Goal: Information Seeking & Learning: Learn about a topic

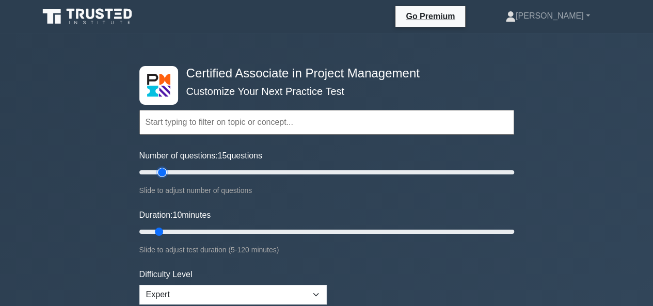
drag, startPoint x: 156, startPoint y: 171, endPoint x: 164, endPoint y: 177, distance: 9.6
type input "15"
click at [164, 177] on input "Number of questions: 15 questions" at bounding box center [326, 172] width 375 height 12
drag, startPoint x: 161, startPoint y: 232, endPoint x: 281, endPoint y: 238, distance: 120.4
type input "50"
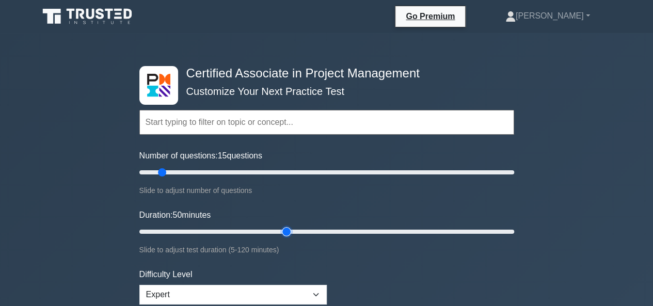
click at [281, 238] on input "Duration: 50 minutes" at bounding box center [326, 232] width 375 height 12
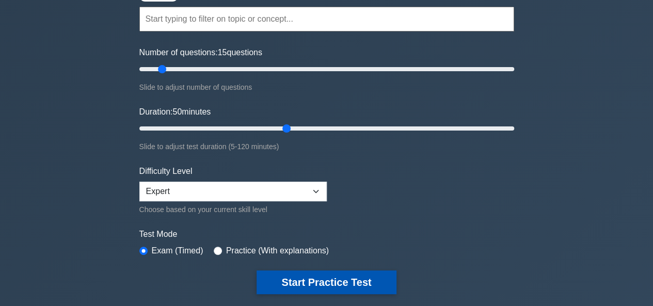
click at [317, 285] on button "Start Practice Test" at bounding box center [326, 283] width 139 height 24
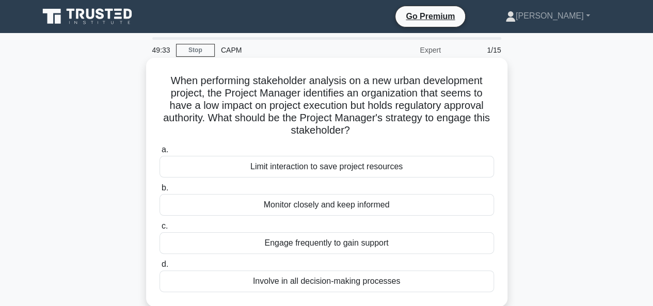
click at [337, 246] on div "Engage frequently to gain support" at bounding box center [327, 243] width 335 height 22
click at [160, 230] on input "c. Engage frequently to gain support" at bounding box center [160, 226] width 0 height 7
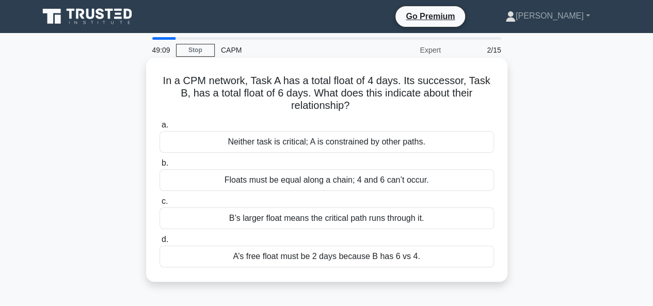
click at [338, 216] on div "B’s larger float means the critical path runs through it." at bounding box center [327, 219] width 335 height 22
click at [160, 205] on input "c. B’s larger float means the critical path runs through it." at bounding box center [160, 201] width 0 height 7
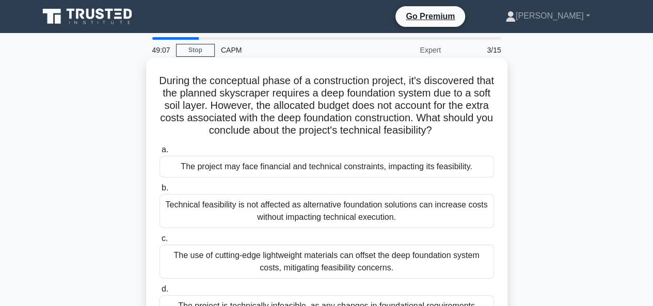
scroll to position [52, 0]
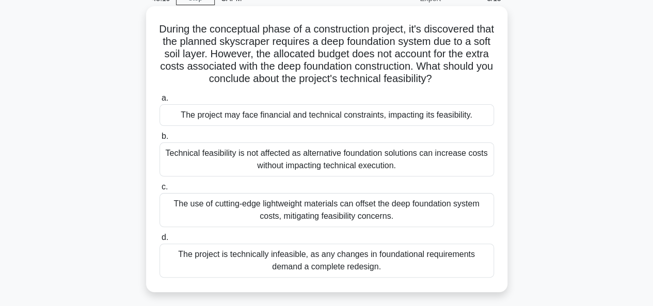
click at [325, 257] on div "The project is technically infeasible, as any changes in foundational requireme…" at bounding box center [327, 261] width 335 height 34
click at [160, 241] on input "d. The project is technically infeasible, as any changes in foundational requir…" at bounding box center [160, 237] width 0 height 7
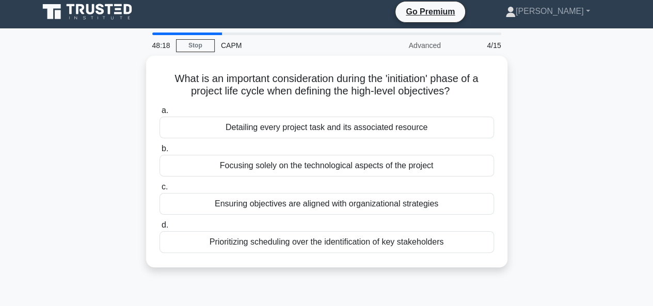
scroll to position [0, 0]
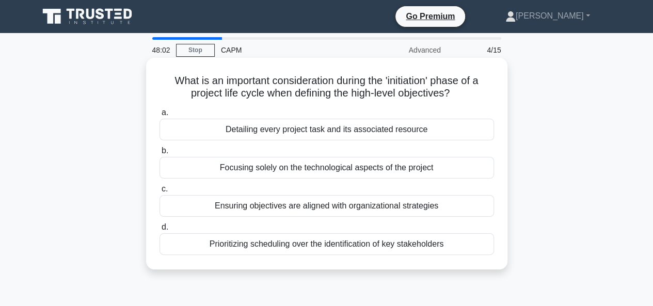
click at [328, 205] on div "Ensuring objectives are aligned with organizational strategies" at bounding box center [327, 206] width 335 height 22
click at [160, 193] on input "c. Ensuring objectives are aligned with organizational strategies" at bounding box center [160, 189] width 0 height 7
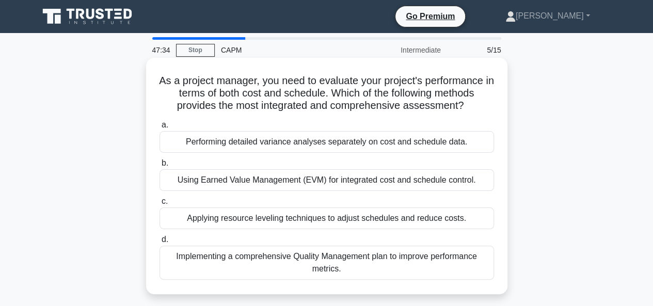
click at [324, 181] on div "Using Earned Value Management (EVM) for integrated cost and schedule control." at bounding box center [327, 180] width 335 height 22
click at [160, 167] on input "b. Using Earned Value Management (EVM) for integrated cost and schedule control." at bounding box center [160, 163] width 0 height 7
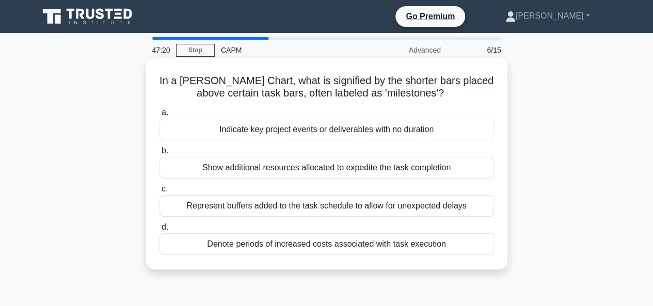
click at [330, 127] on div "Indicate key project events or deliverables with no duration" at bounding box center [327, 130] width 335 height 22
click at [160, 116] on input "a. Indicate key project events or deliverables with no duration" at bounding box center [160, 112] width 0 height 7
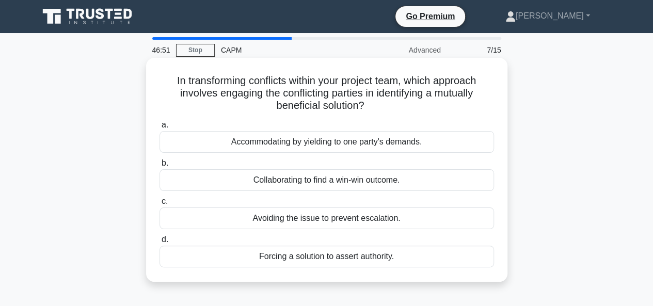
click at [333, 180] on div "Collaborating to find a win-win outcome." at bounding box center [327, 180] width 335 height 22
click at [160, 167] on input "b. Collaborating to find a win-win outcome." at bounding box center [160, 163] width 0 height 7
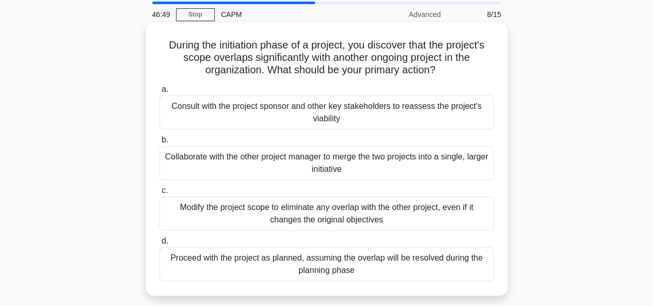
scroll to position [52, 0]
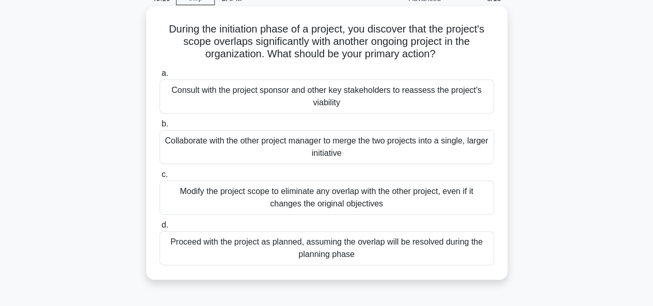
click at [329, 98] on div "Consult with the project sponsor and other key stakeholders to reassess the pro…" at bounding box center [327, 97] width 335 height 34
click at [160, 77] on input "a. Consult with the project sponsor and other key stakeholders to reassess the …" at bounding box center [160, 73] width 0 height 7
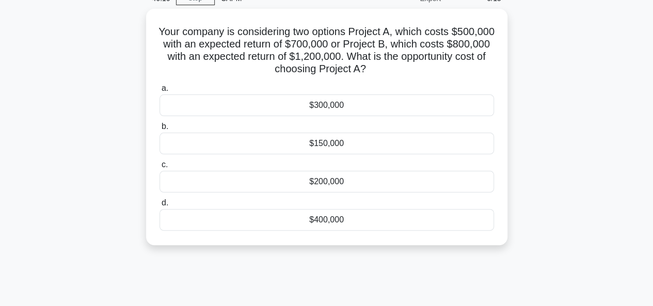
scroll to position [0, 0]
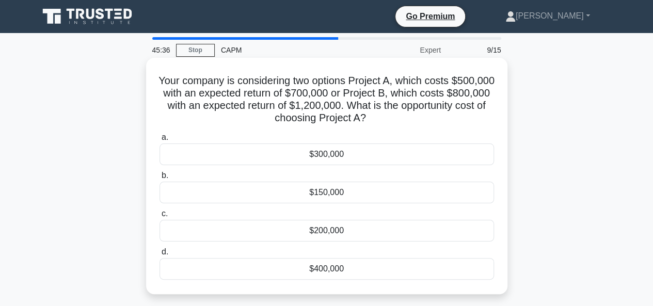
click at [249, 116] on h5 "Your company is considering two options Project A, which costs $500,000 with an…" at bounding box center [327, 99] width 337 height 51
drag, startPoint x: 249, startPoint y: 116, endPoint x: 288, endPoint y: 117, distance: 38.2
click at [288, 117] on h5 "Your company is considering two options Project A, which costs $500,000 with an…" at bounding box center [327, 99] width 337 height 51
click at [346, 98] on h5 "Your company is considering two options Project A, which costs $500,000 with an…" at bounding box center [327, 99] width 337 height 51
click at [329, 234] on div "$200,000" at bounding box center [327, 231] width 335 height 22
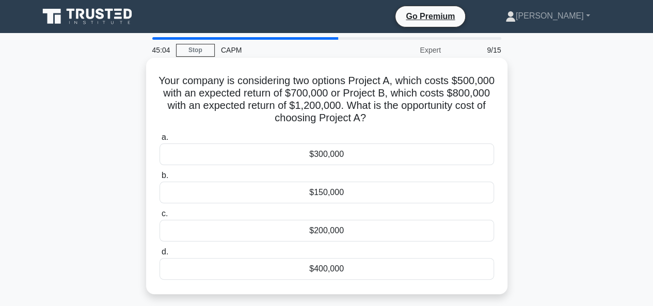
click at [160, 217] on input "c. $200,000" at bounding box center [160, 214] width 0 height 7
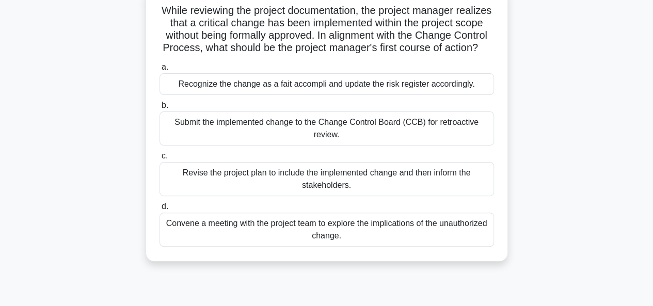
scroll to position [86, 0]
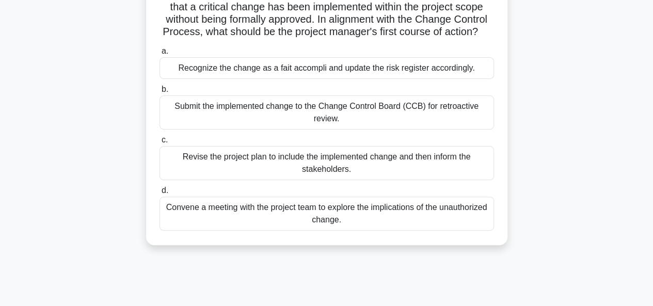
click at [325, 227] on div "Convene a meeting with the project team to explore the implications of the unau…" at bounding box center [327, 214] width 335 height 34
click at [160, 194] on input "d. Convene a meeting with the project team to explore the implications of the u…" at bounding box center [160, 190] width 0 height 7
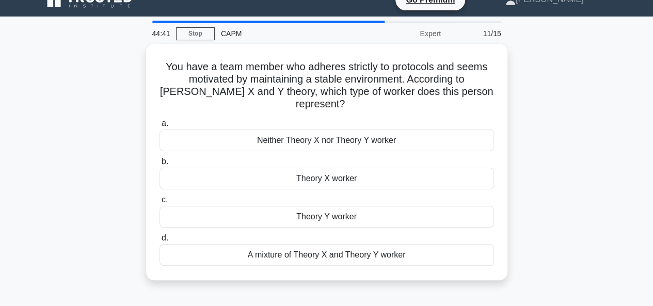
scroll to position [0, 0]
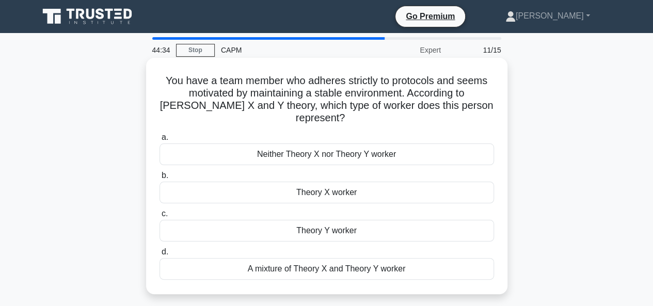
click at [181, 104] on h5 "You have a team member who adheres strictly to protocols and seems motivated by…" at bounding box center [327, 99] width 337 height 51
drag, startPoint x: 181, startPoint y: 104, endPoint x: 283, endPoint y: 106, distance: 102.8
click at [283, 106] on h5 "You have a team member who adheres strictly to protocols and seems motivated by…" at bounding box center [327, 99] width 337 height 51
click at [307, 104] on h5 "You have a team member who adheres strictly to protocols and seems motivated by…" at bounding box center [327, 99] width 337 height 51
click at [321, 193] on div "Theory X worker" at bounding box center [327, 193] width 335 height 22
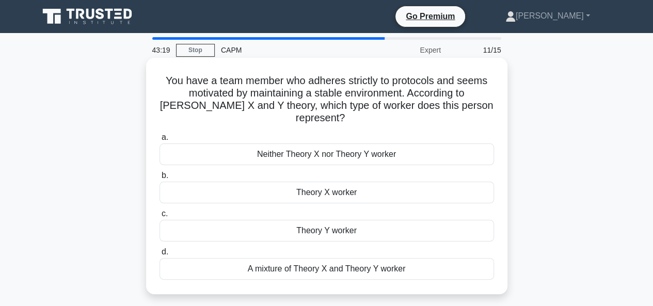
click at [160, 179] on input "b. Theory X worker" at bounding box center [160, 175] width 0 height 7
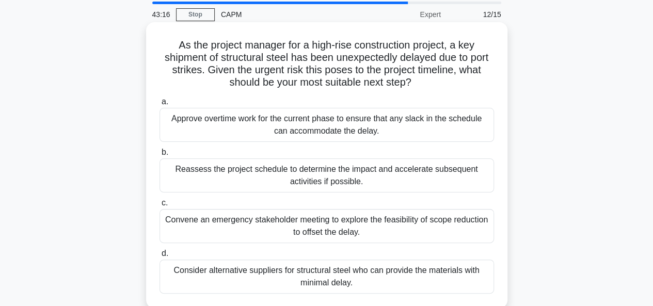
scroll to position [52, 0]
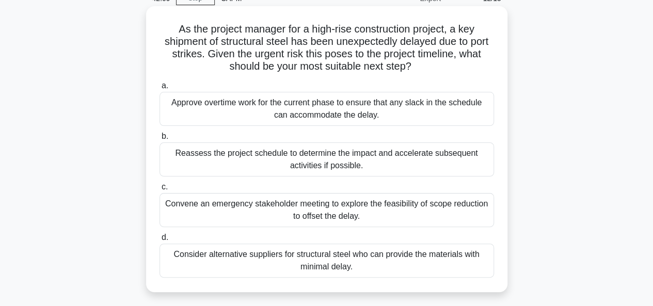
click at [336, 109] on div "Approve overtime work for the current phase to ensure that any slack in the sch…" at bounding box center [327, 109] width 335 height 34
click at [160, 89] on input "a. Approve overtime work for the current phase to ensure that any slack in the …" at bounding box center [160, 86] width 0 height 7
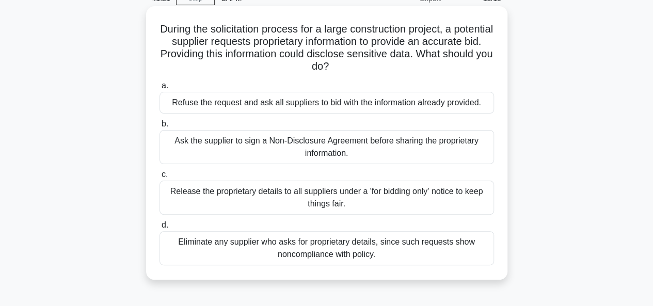
click at [326, 103] on div "Refuse the request and ask all suppliers to bid with the information already pr…" at bounding box center [327, 103] width 335 height 22
click at [160, 89] on input "a. Refuse the request and ask all suppliers to bid with the information already…" at bounding box center [160, 86] width 0 height 7
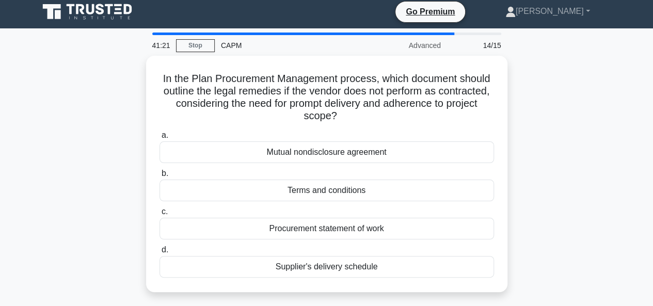
scroll to position [0, 0]
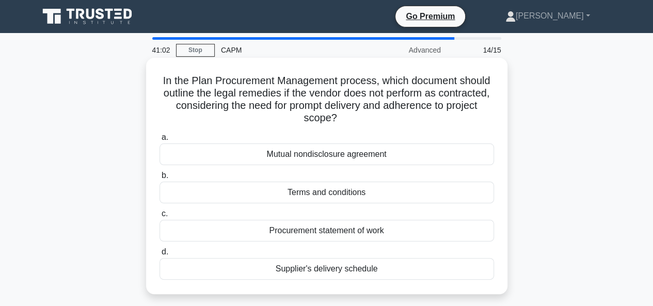
click at [334, 191] on div "Terms and conditions" at bounding box center [327, 193] width 335 height 22
click at [160, 179] on input "b. Terms and conditions" at bounding box center [160, 175] width 0 height 7
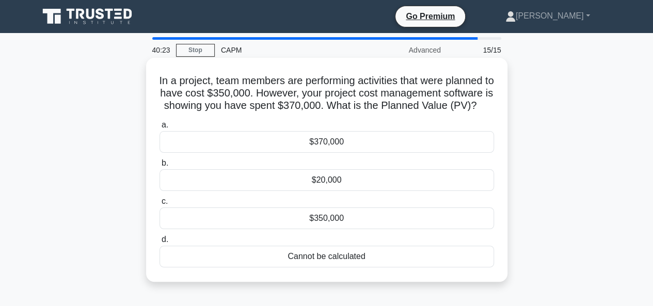
click at [323, 229] on div "$350,000" at bounding box center [327, 219] width 335 height 22
click at [160, 205] on input "c. $350,000" at bounding box center [160, 201] width 0 height 7
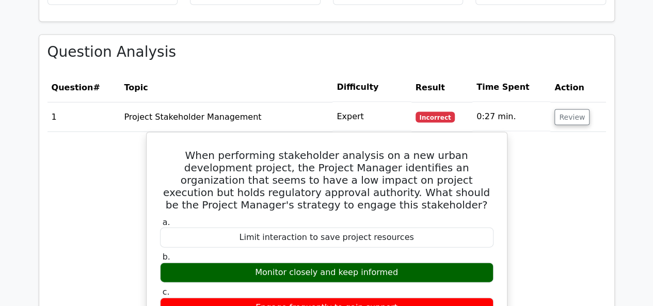
scroll to position [1036, 0]
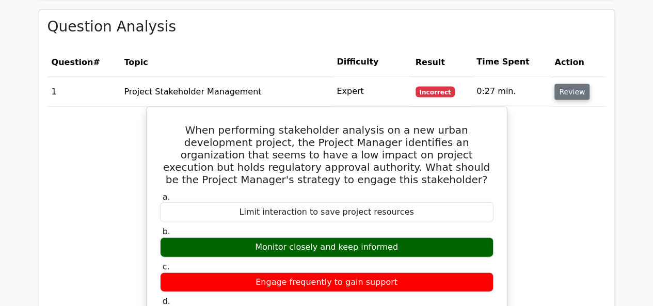
click at [563, 84] on button "Review" at bounding box center [572, 92] width 35 height 16
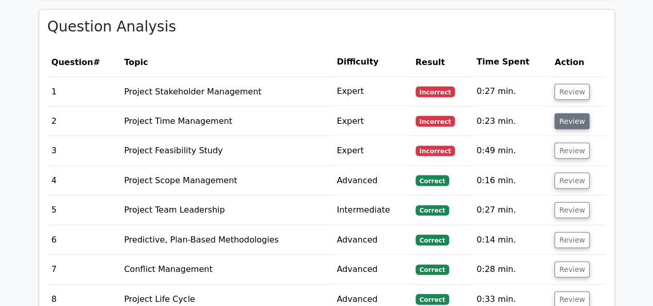
click at [562, 114] on button "Review" at bounding box center [572, 122] width 35 height 16
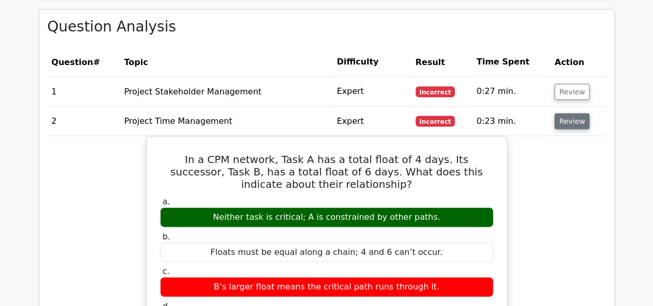
click at [562, 114] on button "Review" at bounding box center [572, 122] width 35 height 16
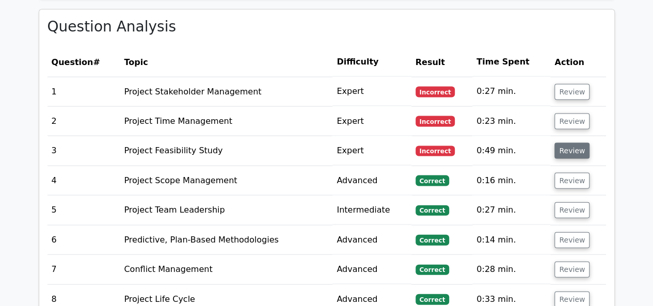
click at [562, 143] on button "Review" at bounding box center [572, 151] width 35 height 16
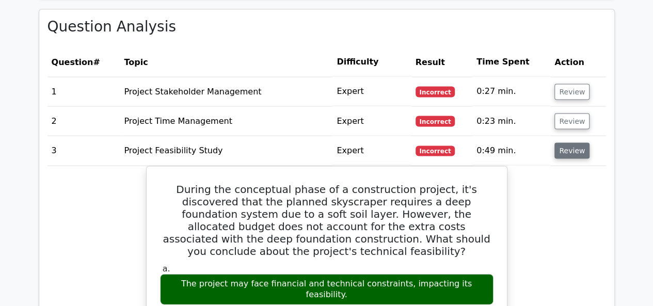
click at [562, 143] on button "Review" at bounding box center [572, 151] width 35 height 16
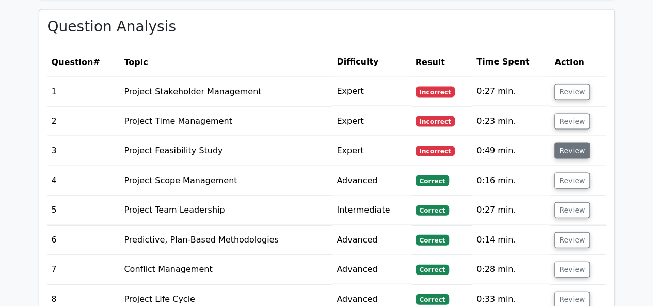
click at [562, 143] on button "Review" at bounding box center [572, 151] width 35 height 16
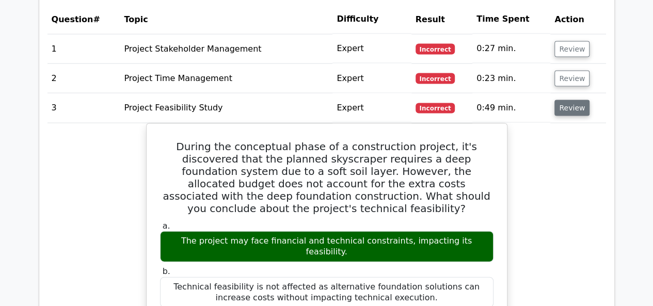
scroll to position [1077, 0]
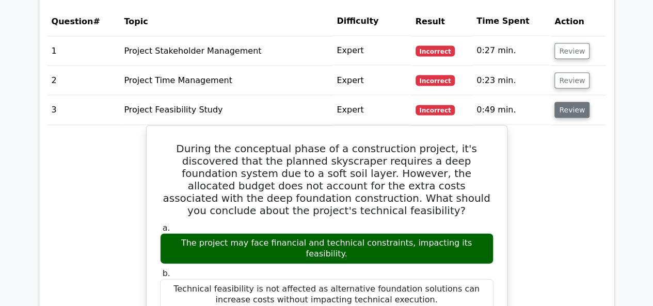
click at [571, 102] on button "Review" at bounding box center [572, 110] width 35 height 16
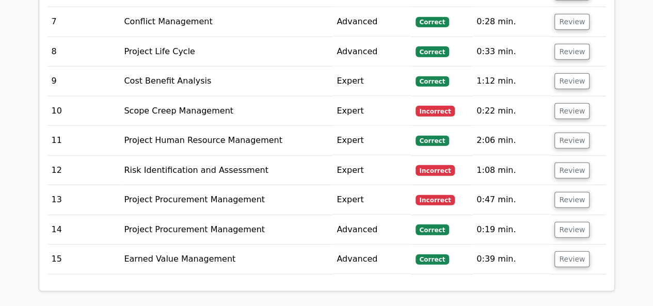
scroll to position [1285, 0]
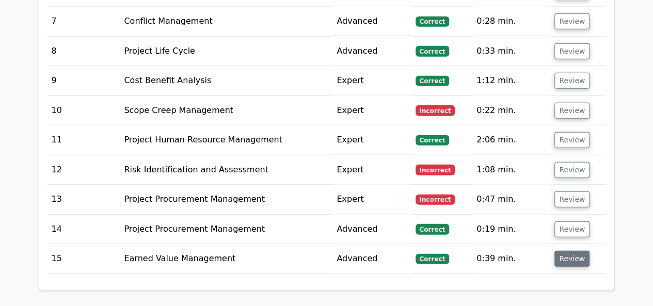
click at [564, 251] on button "Review" at bounding box center [572, 259] width 35 height 16
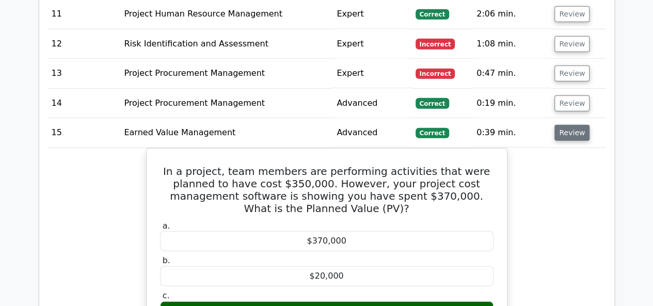
scroll to position [1410, 0]
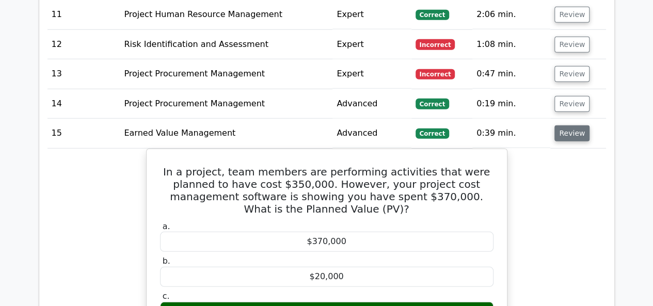
click at [576, 125] on button "Review" at bounding box center [572, 133] width 35 height 16
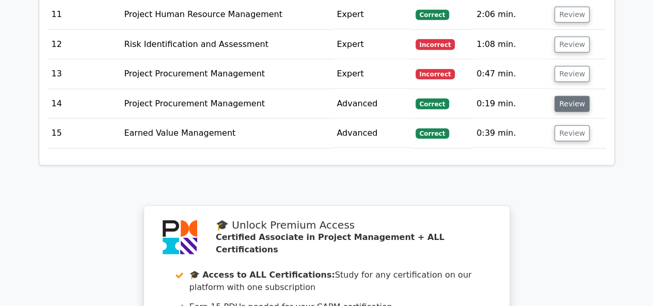
click at [572, 96] on button "Review" at bounding box center [572, 104] width 35 height 16
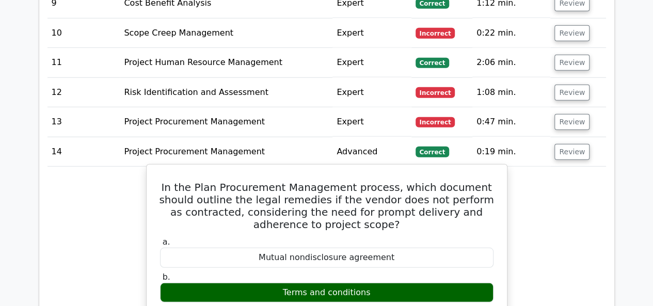
scroll to position [1362, 0]
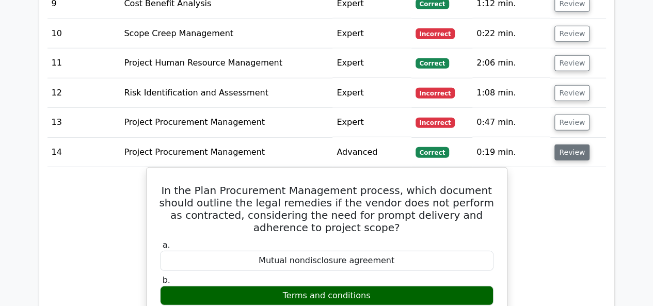
click at [569, 145] on button "Review" at bounding box center [572, 153] width 35 height 16
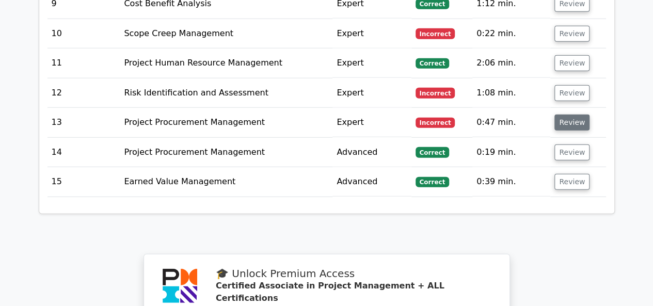
click at [568, 115] on button "Review" at bounding box center [572, 123] width 35 height 16
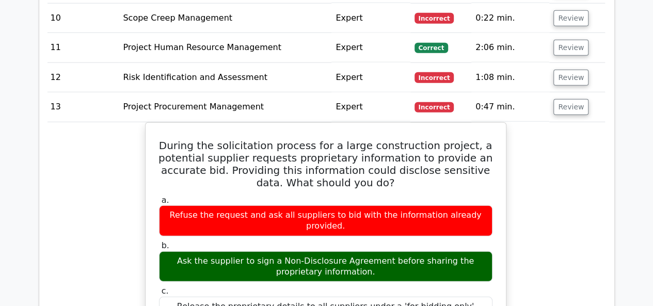
scroll to position [1621, 0]
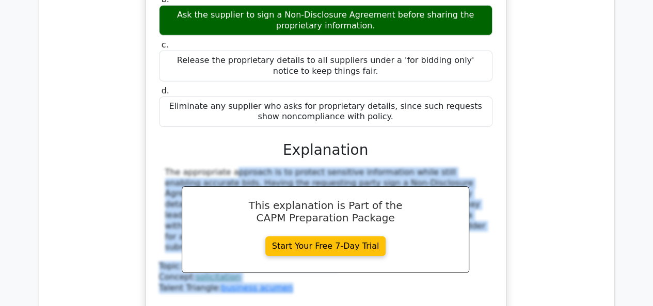
drag, startPoint x: 164, startPoint y: 142, endPoint x: 286, endPoint y: 255, distance: 165.9
click at [286, 255] on div "The appropriate approach is to protect sensitive information while still enabli…" at bounding box center [326, 239] width 334 height 145
copy div "The appropriate approach is to protect sensitive information while still enabli…"
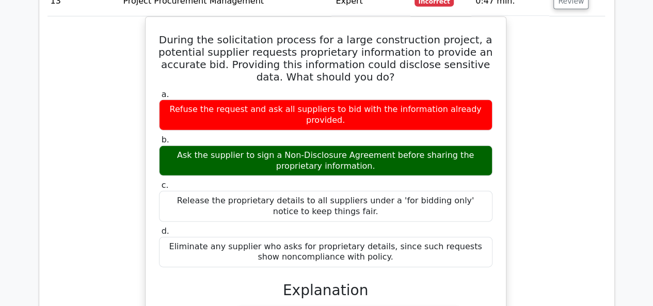
scroll to position [1363, 0]
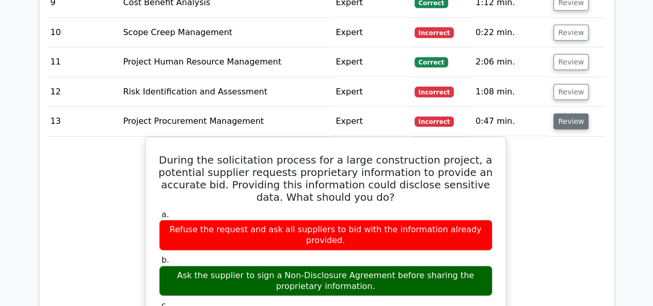
click at [568, 114] on button "Review" at bounding box center [571, 122] width 35 height 16
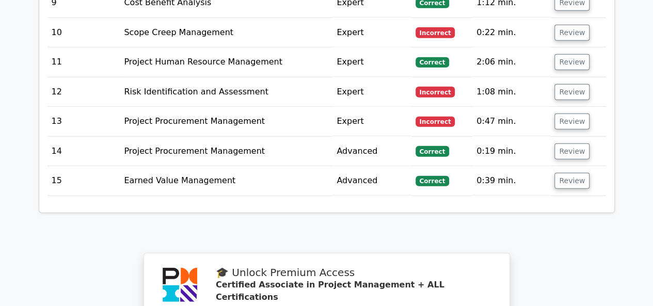
scroll to position [0, 0]
click at [559, 84] on button "Review" at bounding box center [572, 92] width 35 height 16
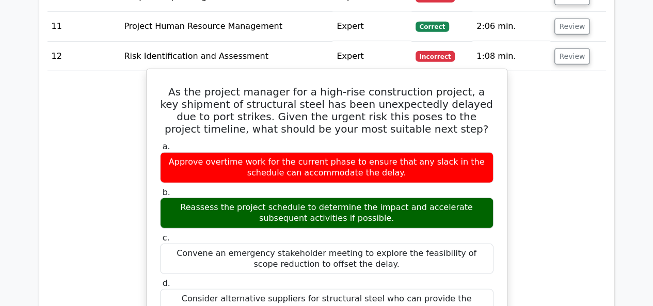
scroll to position [1414, 0]
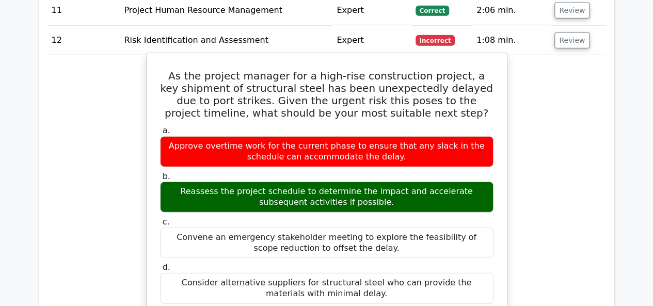
drag, startPoint x: 368, startPoint y: 184, endPoint x: 386, endPoint y: 181, distance: 18.8
click at [386, 182] on div "Reassess the project schedule to determine the impact and accelerate subsequent…" at bounding box center [327, 197] width 334 height 31
click at [388, 182] on div "Reassess the project schedule to determine the impact and accelerate subsequent…" at bounding box center [327, 197] width 334 height 31
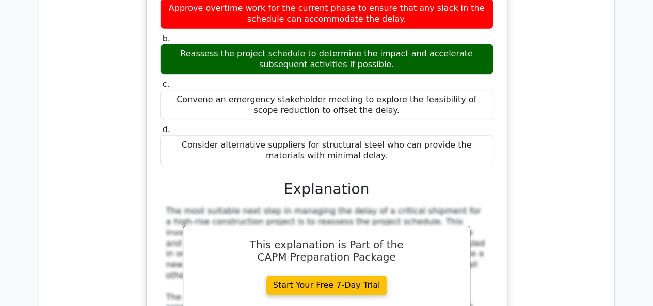
scroll to position [1672, 0]
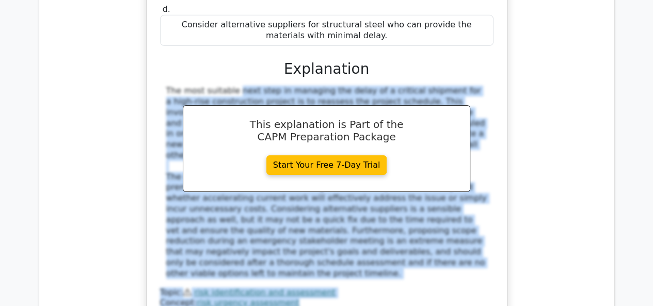
drag, startPoint x: 351, startPoint y: 266, endPoint x: 168, endPoint y: 72, distance: 266.3
click at [168, 86] on div "The most suitable next step in managing the delay of a critical shipment for a …" at bounding box center [327, 203] width 334 height 234
copy div "he most suitable next step in managing the delay of a critical shipment for a h…"
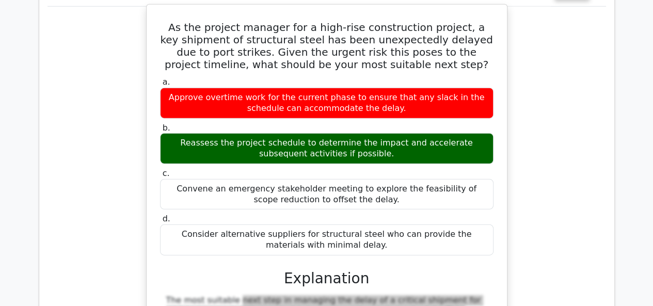
scroll to position [1414, 0]
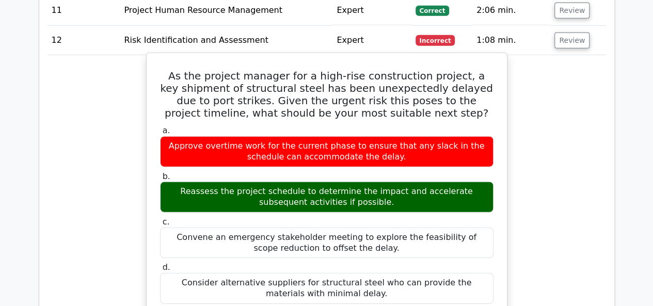
drag, startPoint x: 428, startPoint y: 94, endPoint x: 446, endPoint y: 96, distance: 18.1
click at [446, 96] on h5 "As the project manager for a high-rise construction project, a key shipment of …" at bounding box center [327, 95] width 336 height 50
click at [447, 96] on h5 "As the project manager for a high-rise construction project, a key shipment of …" at bounding box center [327, 95] width 336 height 50
drag, startPoint x: 374, startPoint y: 190, endPoint x: 378, endPoint y: 181, distance: 9.2
click at [378, 182] on div "Reassess the project schedule to determine the impact and accelerate subsequent…" at bounding box center [327, 197] width 334 height 31
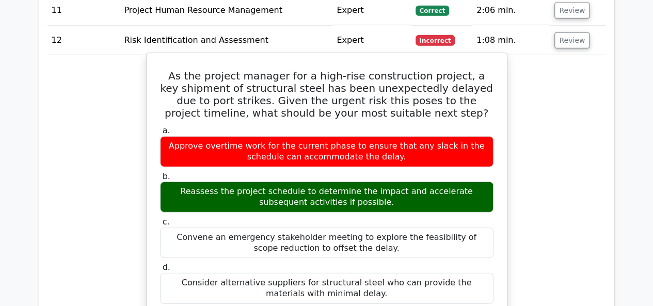
scroll to position [1259, 0]
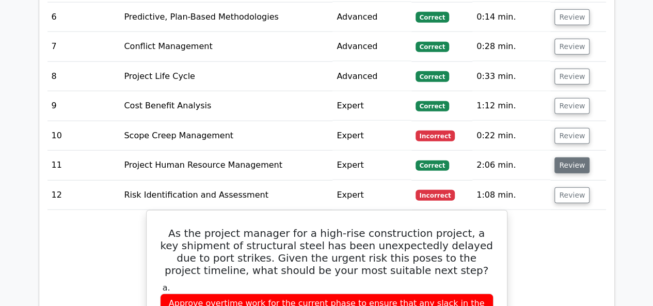
click at [572, 157] on button "Review" at bounding box center [572, 165] width 35 height 16
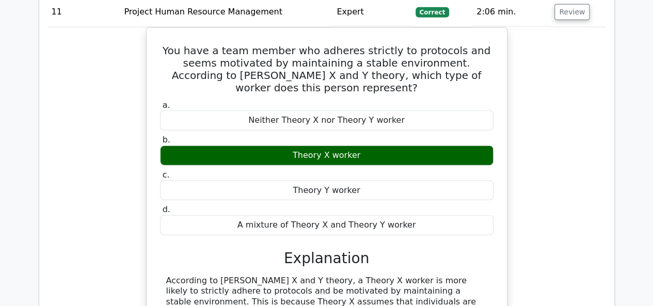
scroll to position [1363, 0]
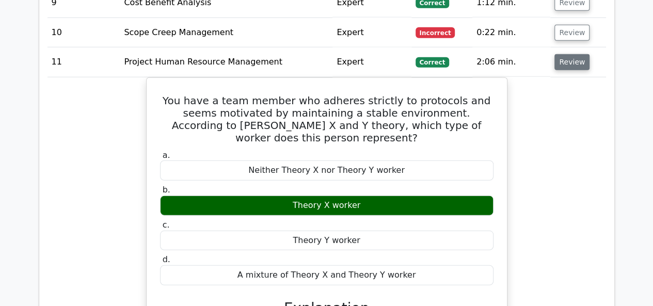
click at [572, 54] on button "Review" at bounding box center [572, 62] width 35 height 16
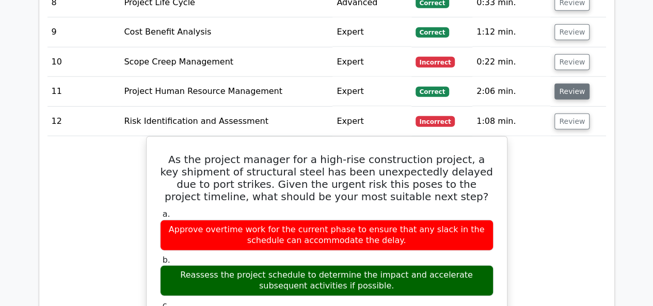
scroll to position [1311, 0]
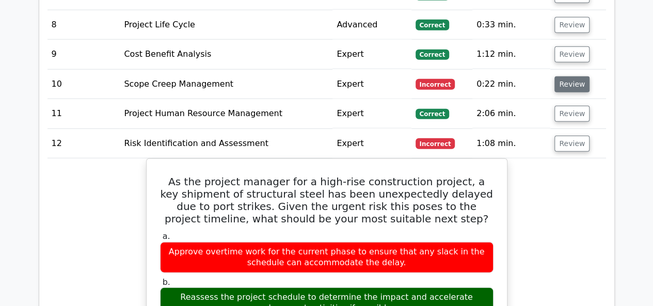
click at [564, 76] on button "Review" at bounding box center [572, 84] width 35 height 16
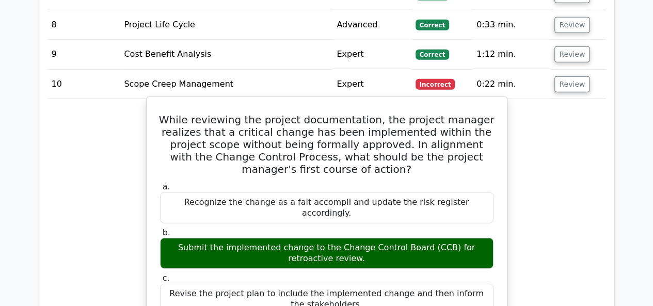
scroll to position [1414, 0]
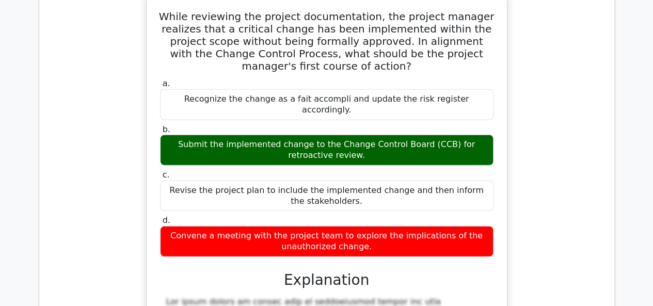
drag, startPoint x: 368, startPoint y: 223, endPoint x: 393, endPoint y: 219, distance: 25.0
click at [393, 226] on div "Convene a meeting with the project team to explore the implications of the unau…" at bounding box center [327, 241] width 334 height 31
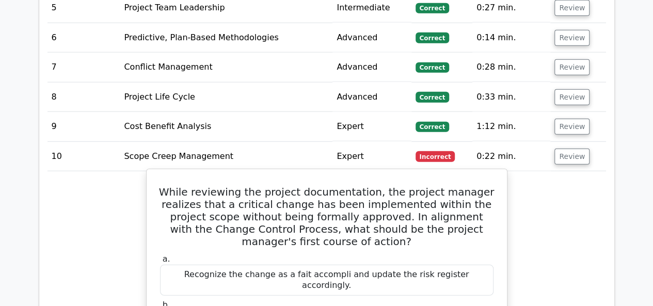
scroll to position [1156, 0]
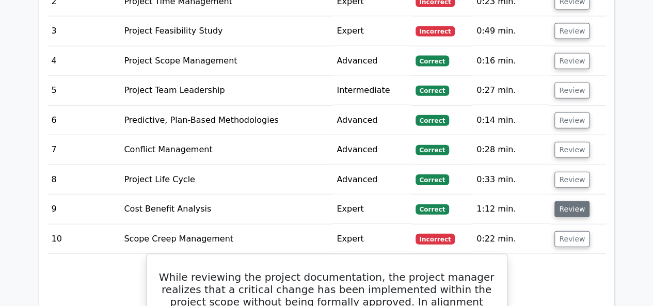
click at [555, 201] on button "Review" at bounding box center [572, 209] width 35 height 16
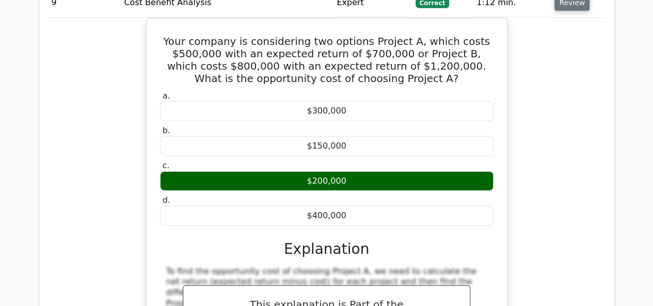
scroll to position [1208, 0]
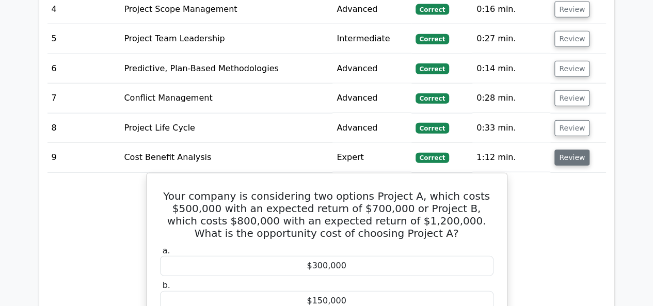
click at [572, 150] on button "Review" at bounding box center [572, 158] width 35 height 16
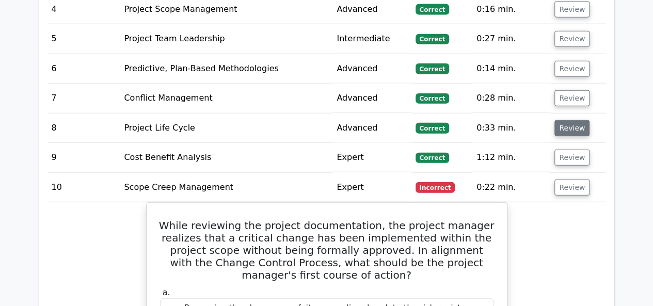
click at [567, 120] on button "Review" at bounding box center [572, 128] width 35 height 16
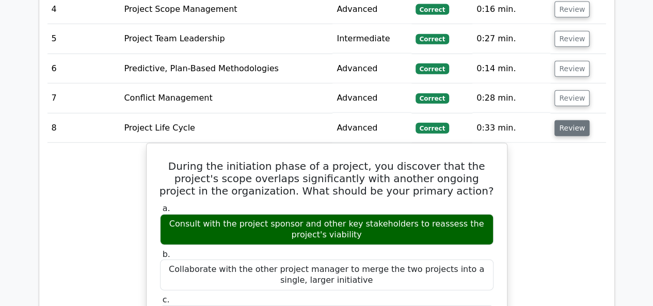
click at [567, 120] on button "Review" at bounding box center [572, 128] width 35 height 16
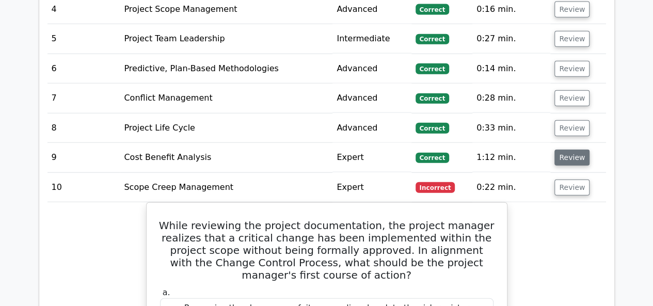
click at [563, 150] on button "Review" at bounding box center [572, 158] width 35 height 16
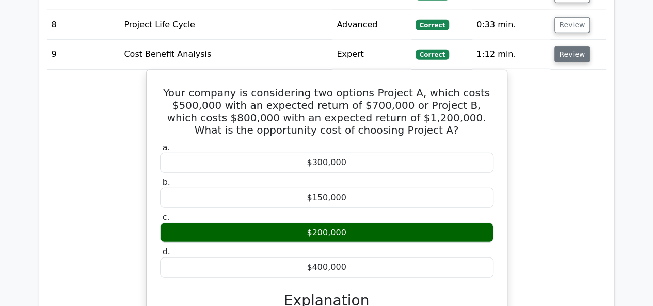
scroll to position [1259, 0]
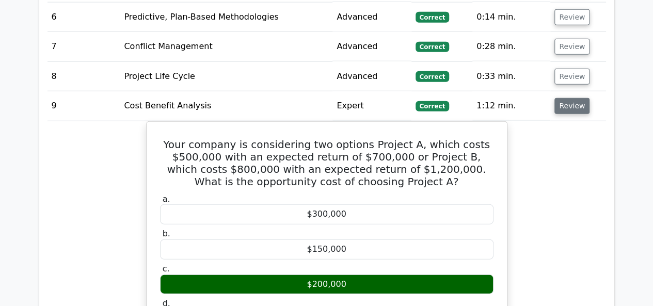
click at [560, 98] on button "Review" at bounding box center [572, 106] width 35 height 16
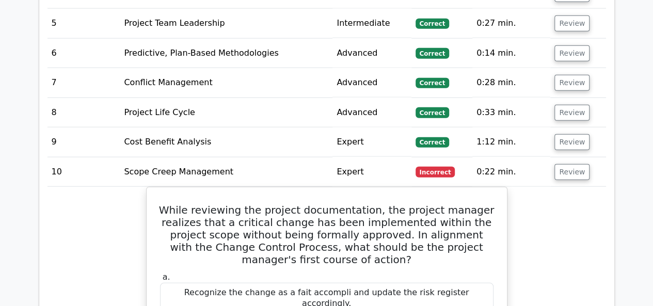
scroll to position [1208, 0]
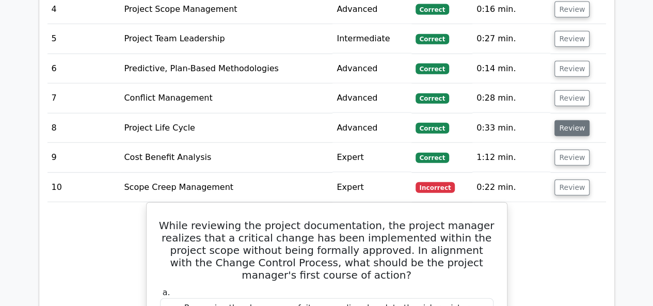
click at [564, 120] on button "Review" at bounding box center [572, 128] width 35 height 16
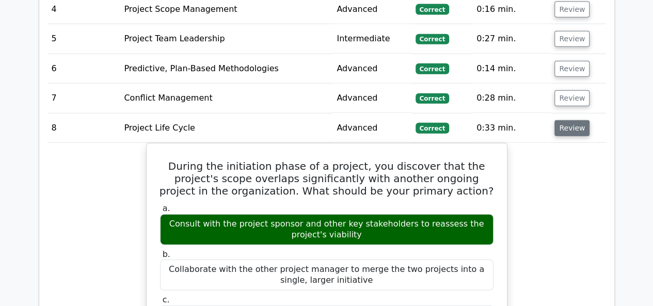
click at [563, 120] on button "Review" at bounding box center [572, 128] width 35 height 16
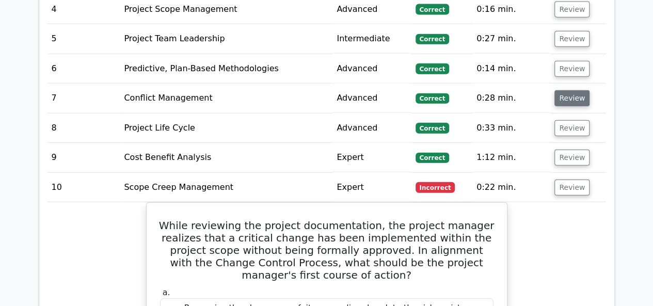
click at [565, 90] on button "Review" at bounding box center [572, 98] width 35 height 16
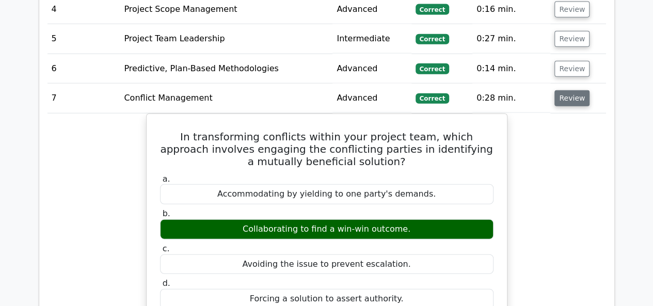
click at [565, 90] on button "Review" at bounding box center [572, 98] width 35 height 16
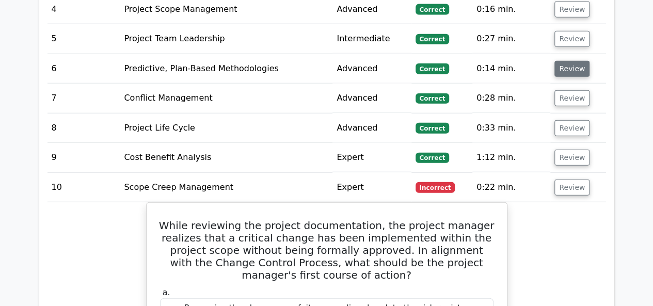
click at [575, 61] on button "Review" at bounding box center [572, 69] width 35 height 16
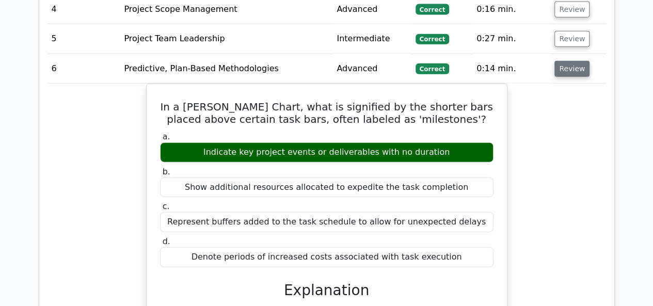
click at [575, 61] on button "Review" at bounding box center [572, 69] width 35 height 16
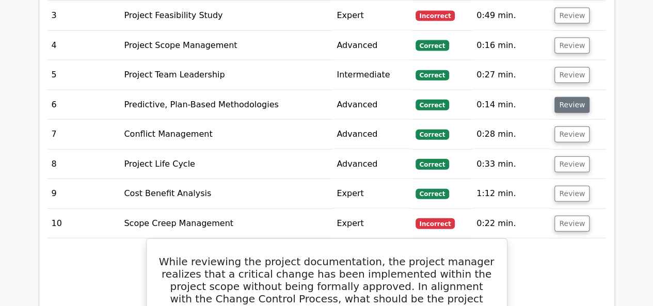
scroll to position [1156, 0]
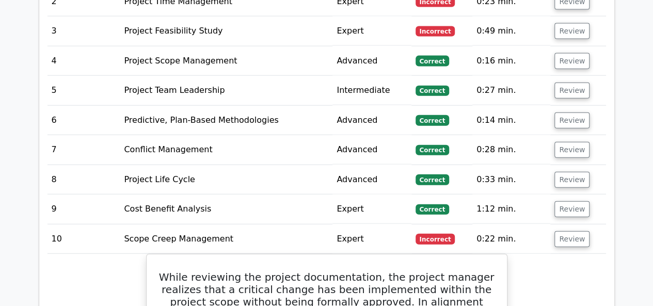
click at [564, 84] on td "Review" at bounding box center [577, 90] width 55 height 29
click at [565, 83] on button "Review" at bounding box center [572, 91] width 35 height 16
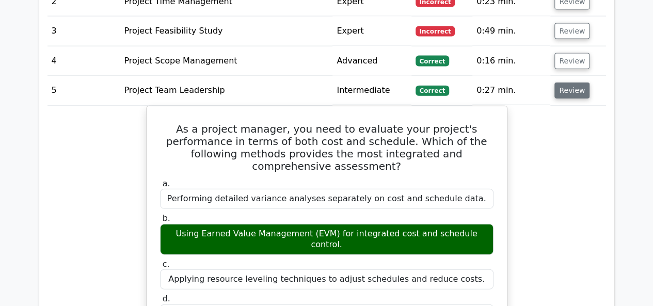
click at [565, 83] on button "Review" at bounding box center [572, 91] width 35 height 16
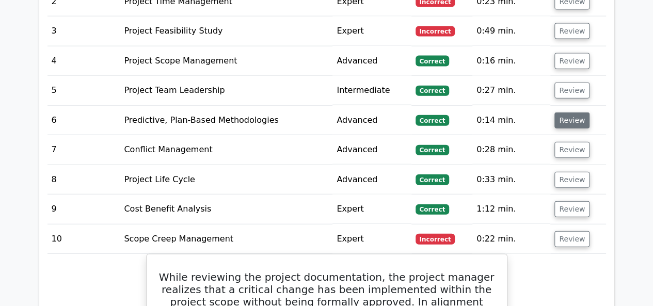
click at [561, 113] on button "Review" at bounding box center [572, 121] width 35 height 16
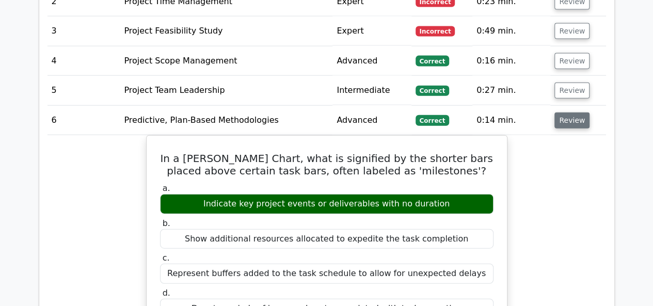
click at [561, 113] on button "Review" at bounding box center [572, 121] width 35 height 16
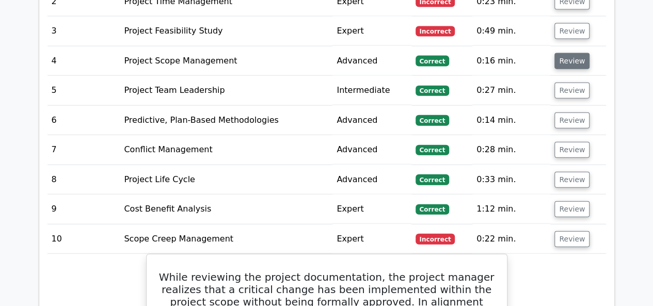
click at [569, 53] on button "Review" at bounding box center [572, 61] width 35 height 16
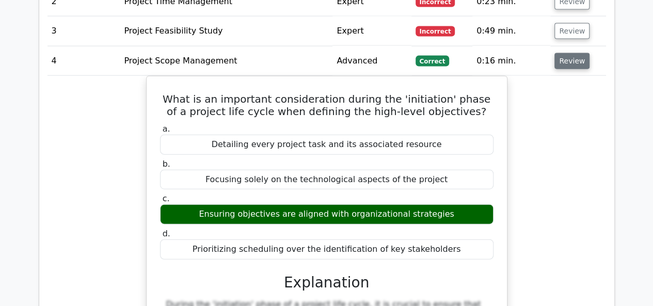
click at [569, 53] on button "Review" at bounding box center [572, 61] width 35 height 16
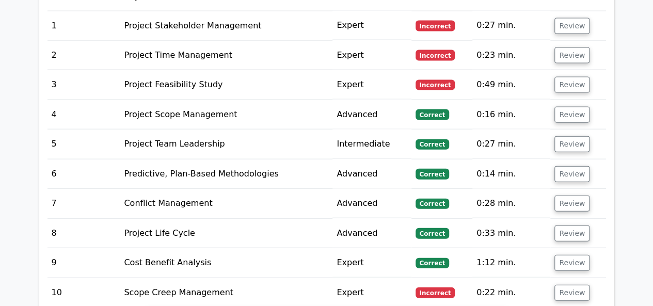
scroll to position [1053, 0]
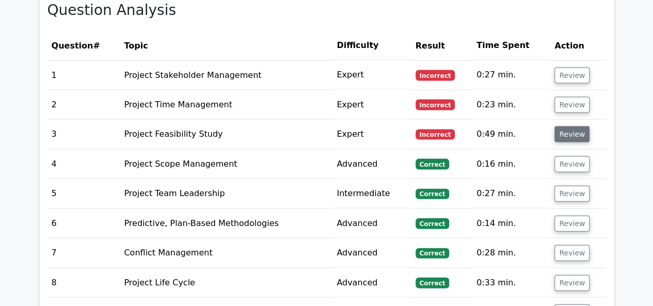
click at [564, 127] on button "Review" at bounding box center [572, 135] width 35 height 16
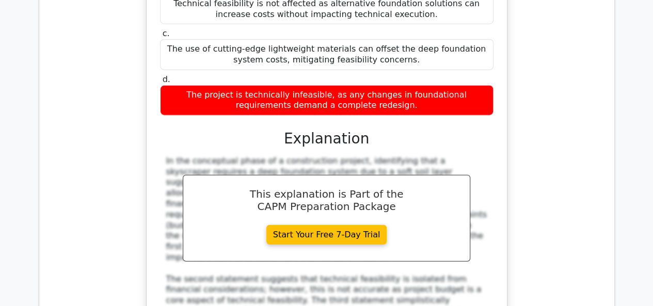
scroll to position [1414, 0]
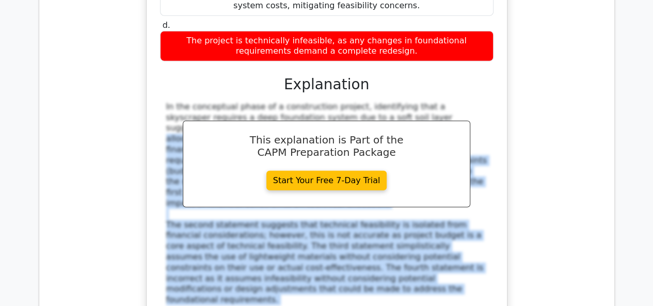
drag, startPoint x: 302, startPoint y: 283, endPoint x: 173, endPoint y: 83, distance: 237.8
click at [173, 102] on div "In the conceptual phase of a construction project, identifying that a skyscrape…" at bounding box center [327, 224] width 334 height 245
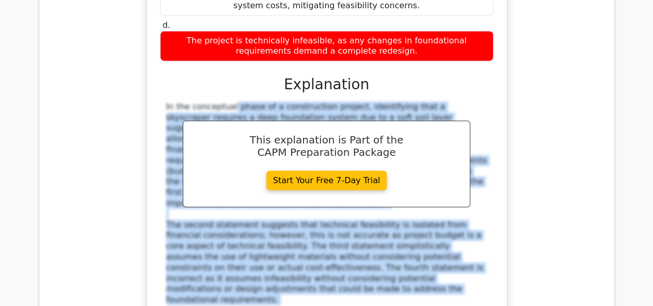
drag, startPoint x: 166, startPoint y: 61, endPoint x: 287, endPoint y: 277, distance: 247.6
click at [287, 277] on div "In the conceptual phase of a construction project, identifying that a skyscrape…" at bounding box center [327, 224] width 334 height 245
copy div "In the conceptual phase of a construction project, identifying that a skyscrape…"
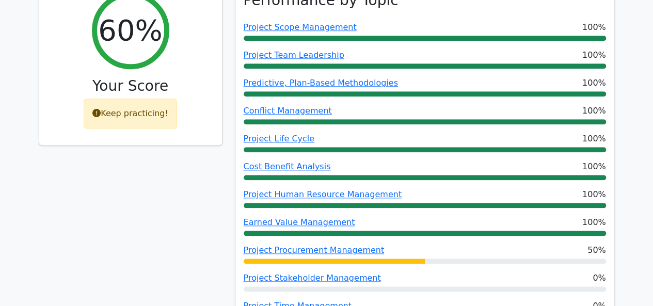
scroll to position [382, 0]
